Goal: Information Seeking & Learning: Learn about a topic

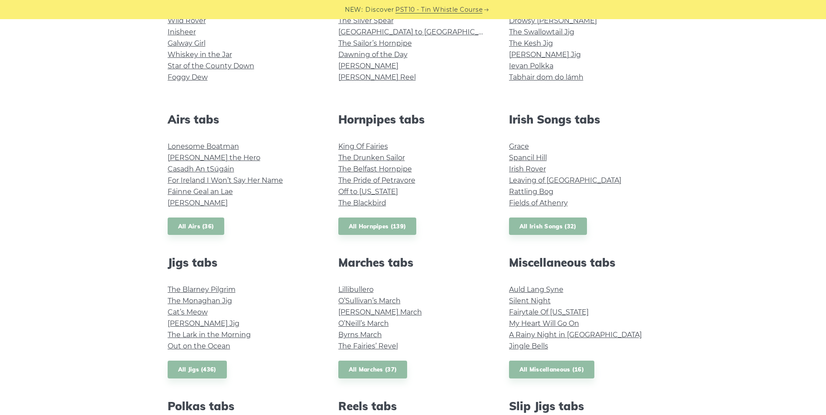
scroll to position [348, 0]
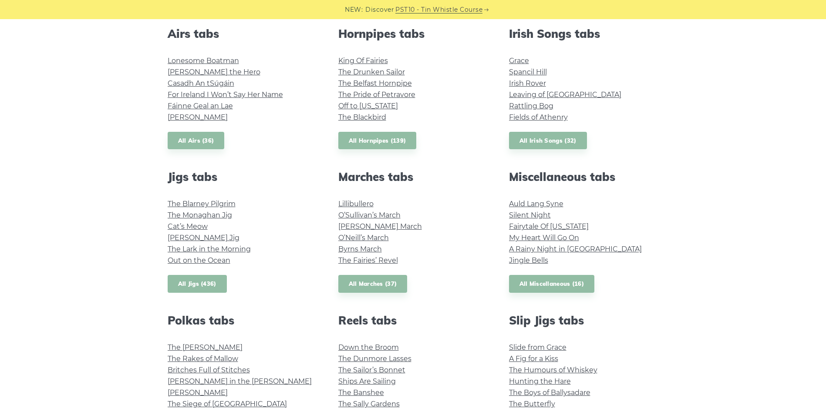
click at [211, 283] on link "All Jigs (436)" at bounding box center [197, 284] width 59 height 18
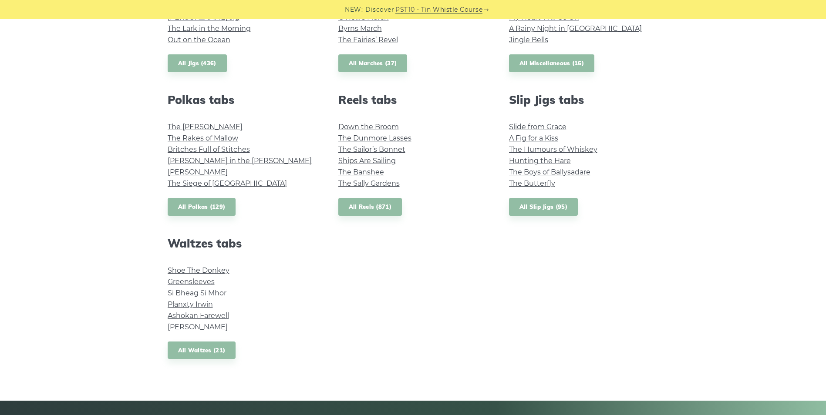
scroll to position [610, 0]
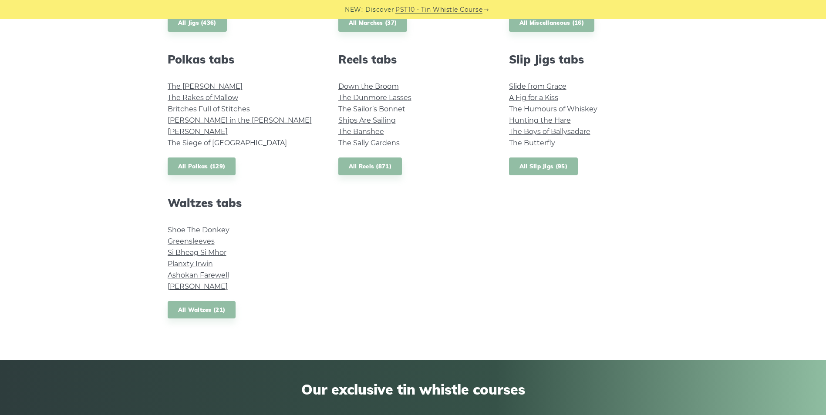
click at [546, 166] on link "All Slip Jigs (95)" at bounding box center [543, 167] width 69 height 18
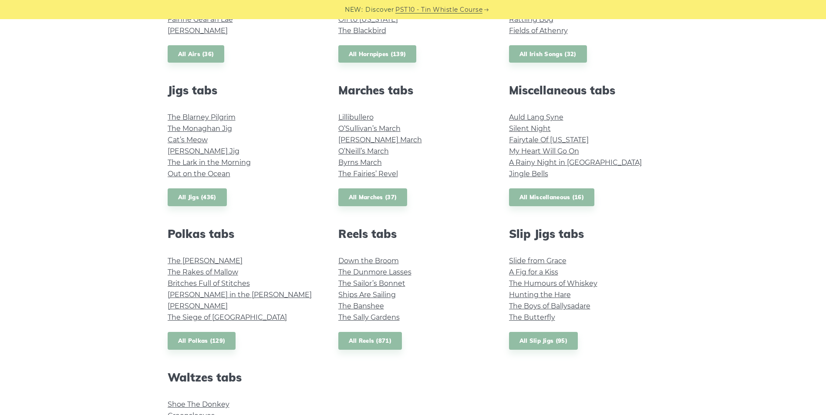
scroll to position [436, 0]
click at [192, 196] on link "All Jigs (436)" at bounding box center [197, 197] width 59 height 18
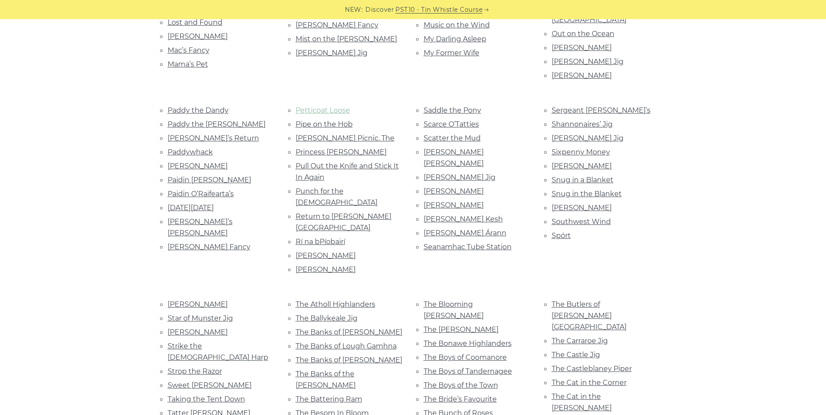
scroll to position [958, 0]
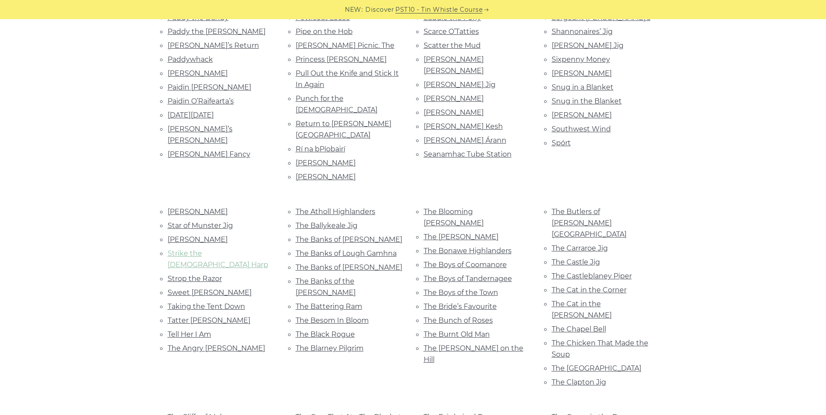
click at [218, 250] on link "Strike the Gay Harp" at bounding box center [218, 260] width 101 height 20
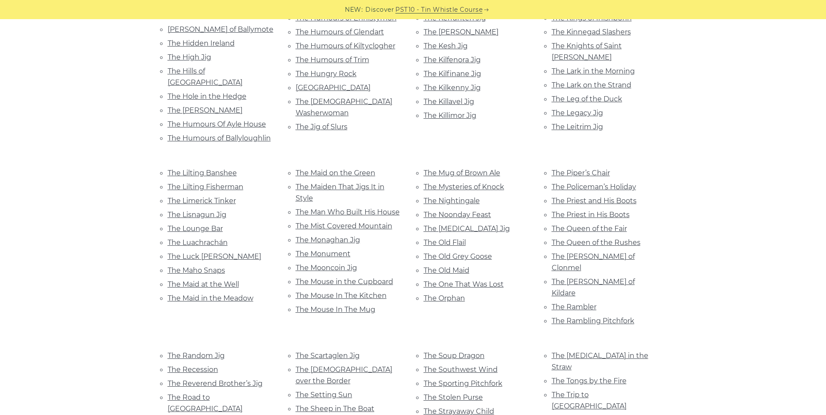
scroll to position [1568, 0]
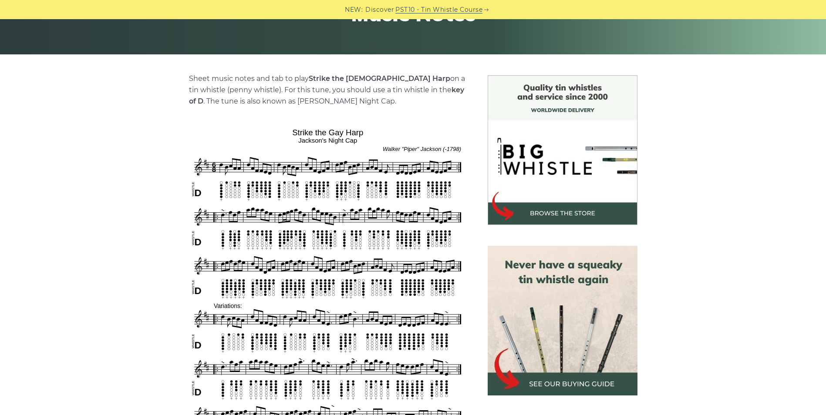
scroll to position [392, 0]
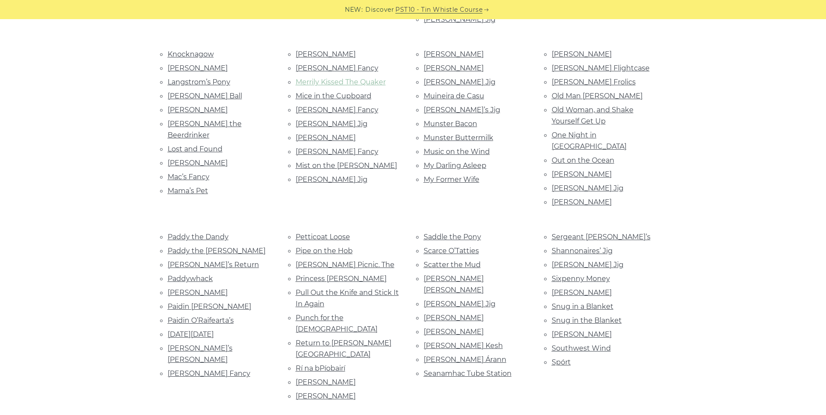
scroll to position [784, 0]
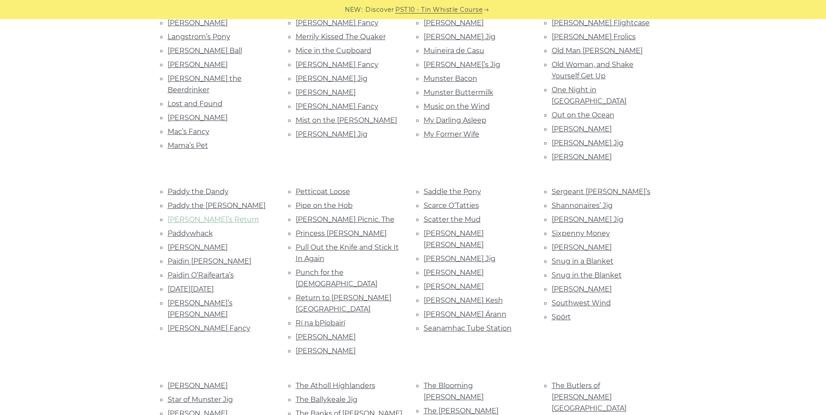
click at [213, 216] on link "[PERSON_NAME]’s Return" at bounding box center [213, 220] width 91 height 8
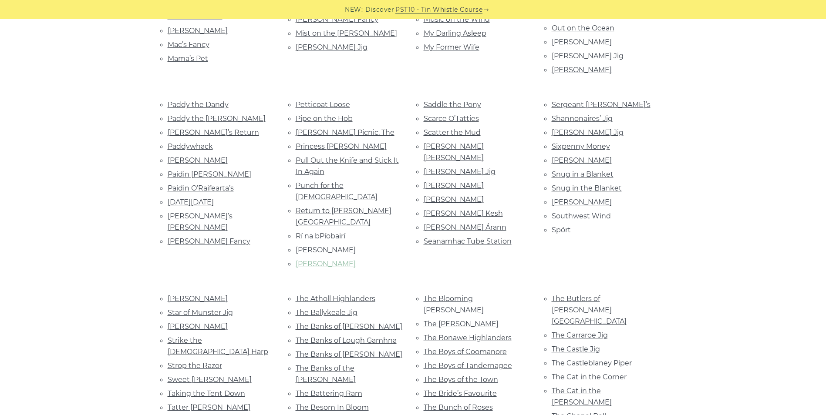
scroll to position [1002, 0]
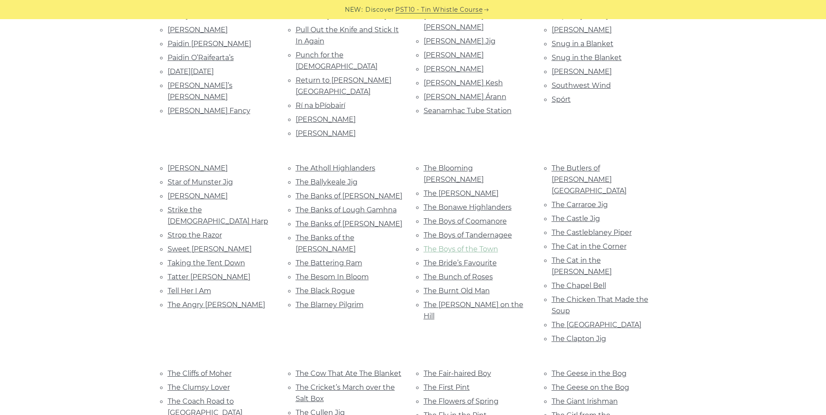
click at [463, 245] on link "The Boys of the Town" at bounding box center [461, 249] width 74 height 8
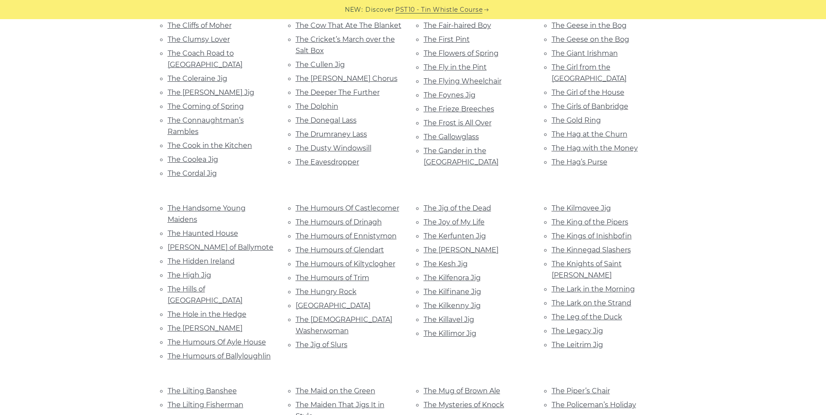
scroll to position [1524, 0]
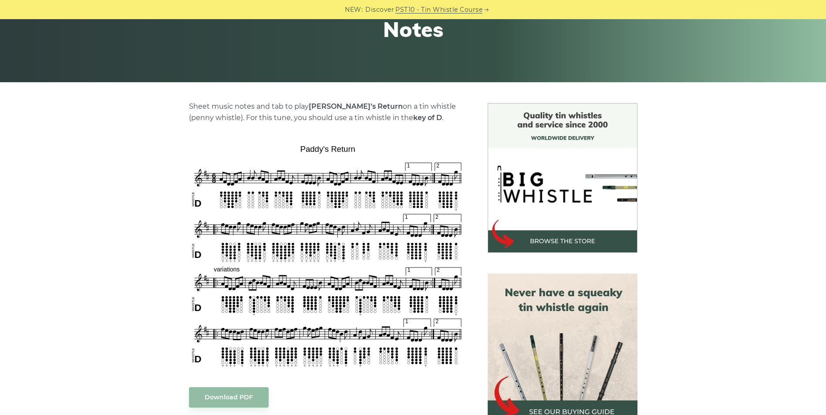
scroll to position [174, 0]
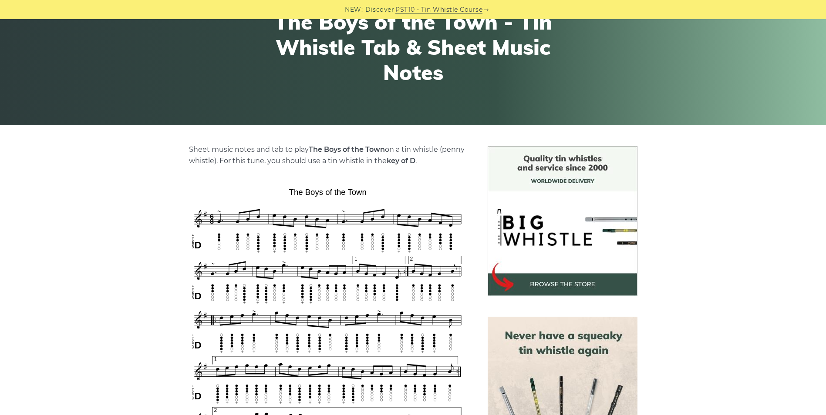
scroll to position [174, 0]
